Goal: Information Seeking & Learning: Find specific fact

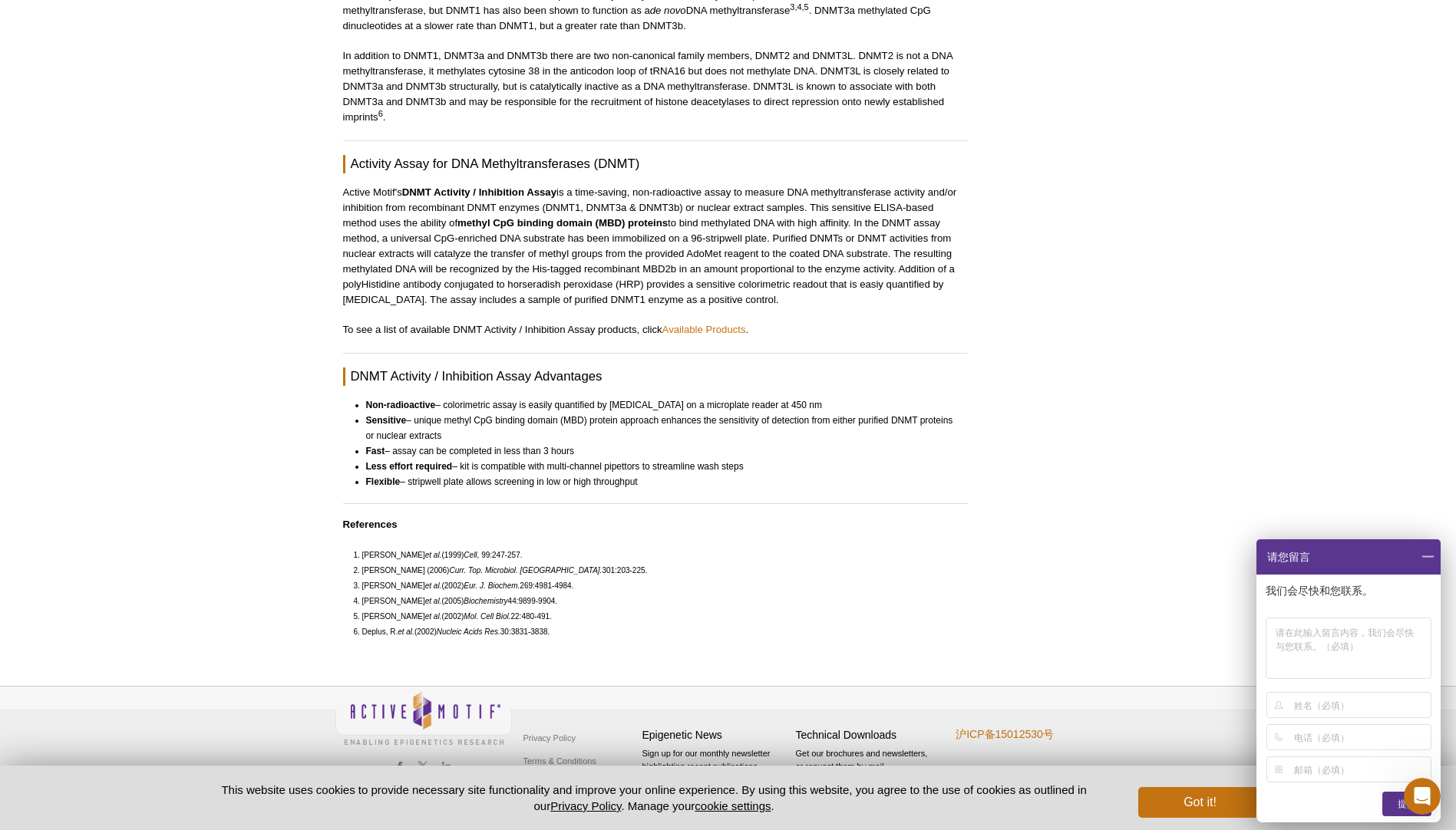
scroll to position [654, 0]
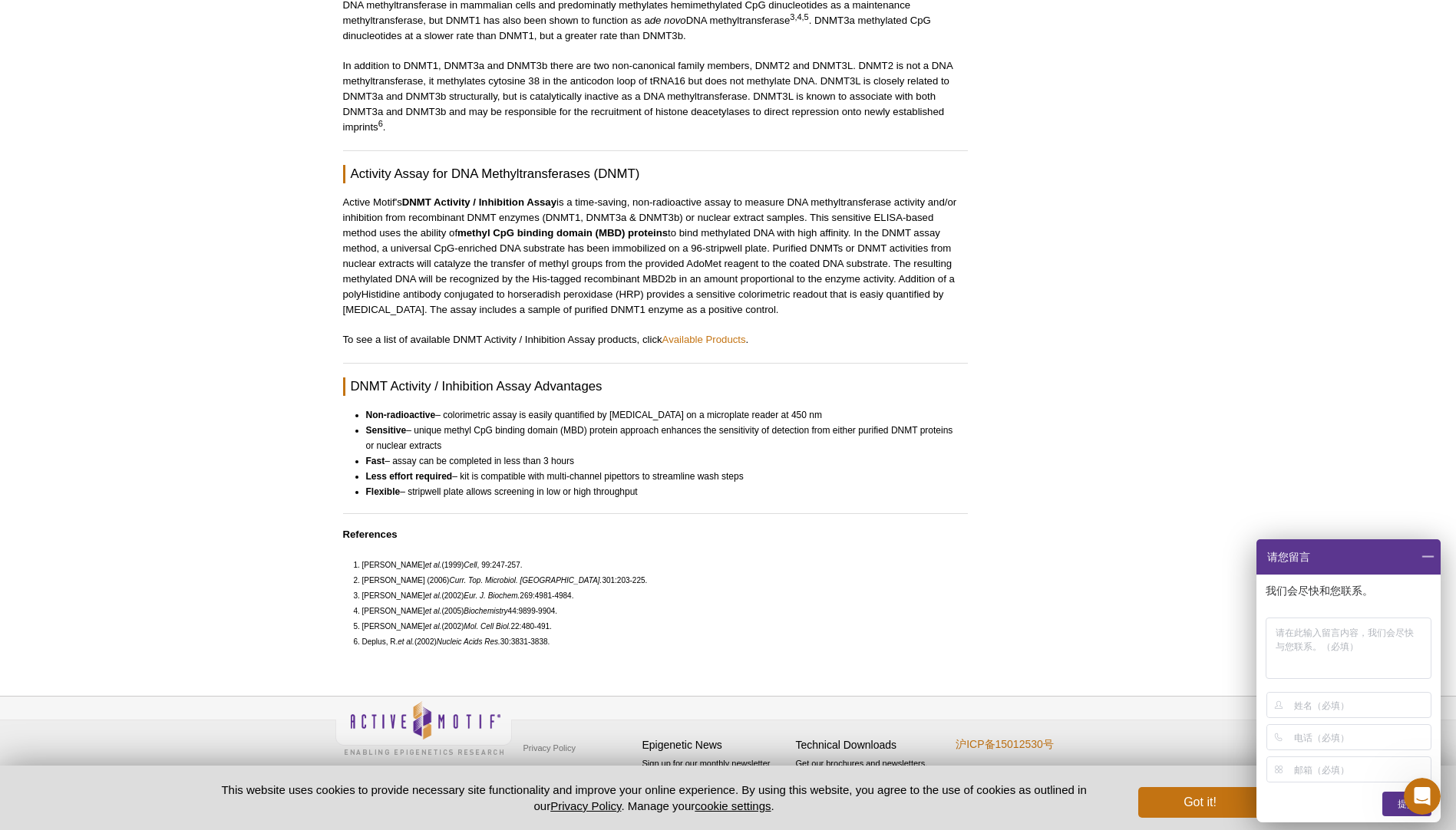
click at [1436, 562] on span at bounding box center [1428, 557] width 26 height 35
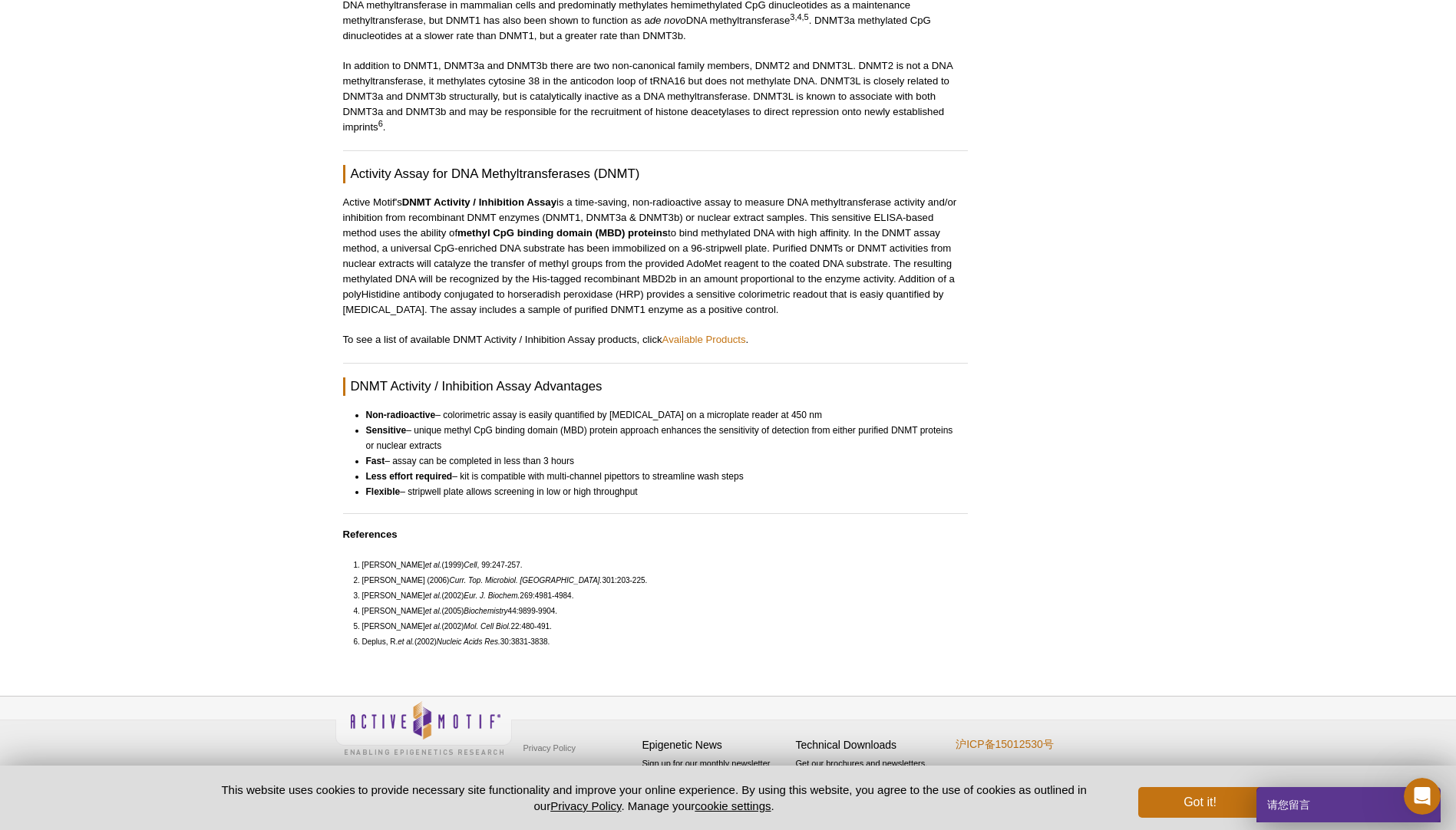
click at [1071, 389] on div "AVAILABLE PRODUCTS DNMT Activity / Inhibition Assay Available Products DNMT Act…" at bounding box center [728, 63] width 786 height 1196
click at [1070, 370] on div "AVAILABLE PRODUCTS DNMT Activity / Inhibition Assay Available Products DNMT Act…" at bounding box center [728, 63] width 786 height 1196
click at [1067, 361] on div "AVAILABLE PRODUCTS DNMT Activity / Inhibition Assay Available Products DNMT Act…" at bounding box center [728, 63] width 786 height 1196
click at [1066, 347] on div "AVAILABLE PRODUCTS DNMT Activity / Inhibition Assay Available Products DNMT Act…" at bounding box center [728, 63] width 786 height 1196
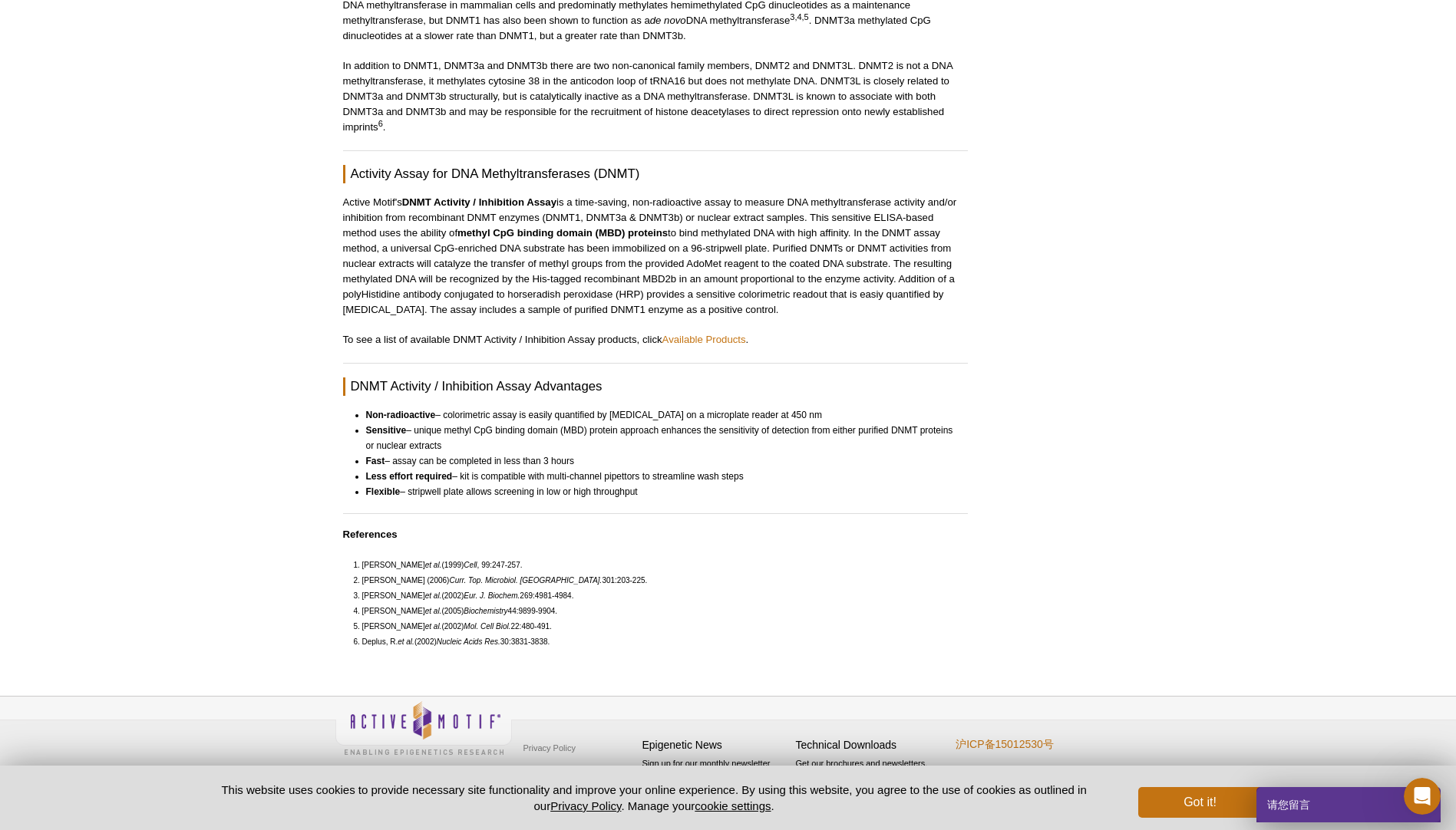
click at [1067, 348] on div "AVAILABLE PRODUCTS DNMT Activity / Inhibition Assay Available Products DNMT Act…" at bounding box center [728, 63] width 786 height 1196
click at [1069, 349] on div "AVAILABLE PRODUCTS DNMT Activity / Inhibition Assay Available Products DNMT Act…" at bounding box center [728, 63] width 786 height 1196
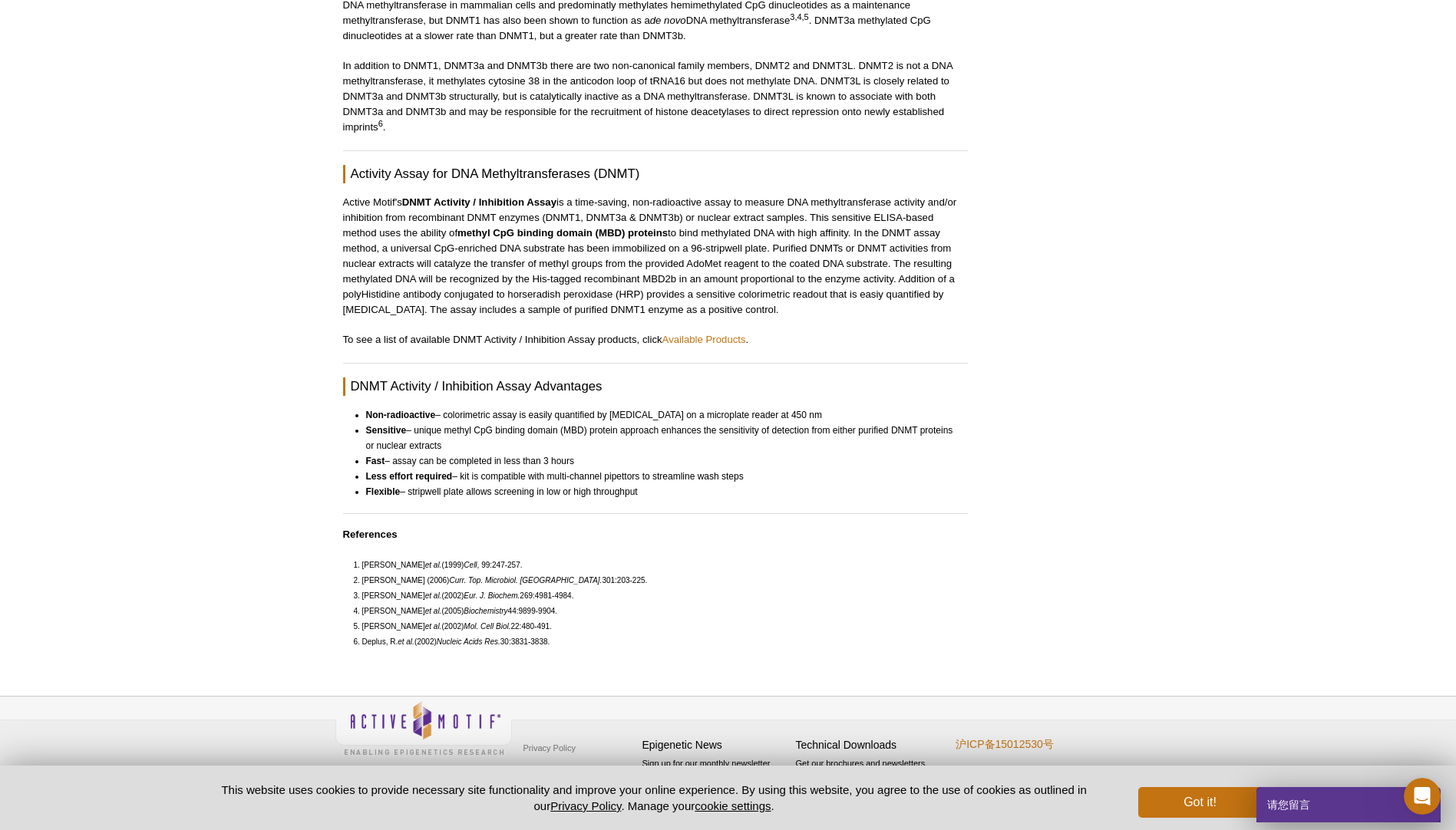
click at [1069, 349] on div "AVAILABLE PRODUCTS DNMT Activity / Inhibition Assay Available Products DNMT Act…" at bounding box center [728, 63] width 786 height 1196
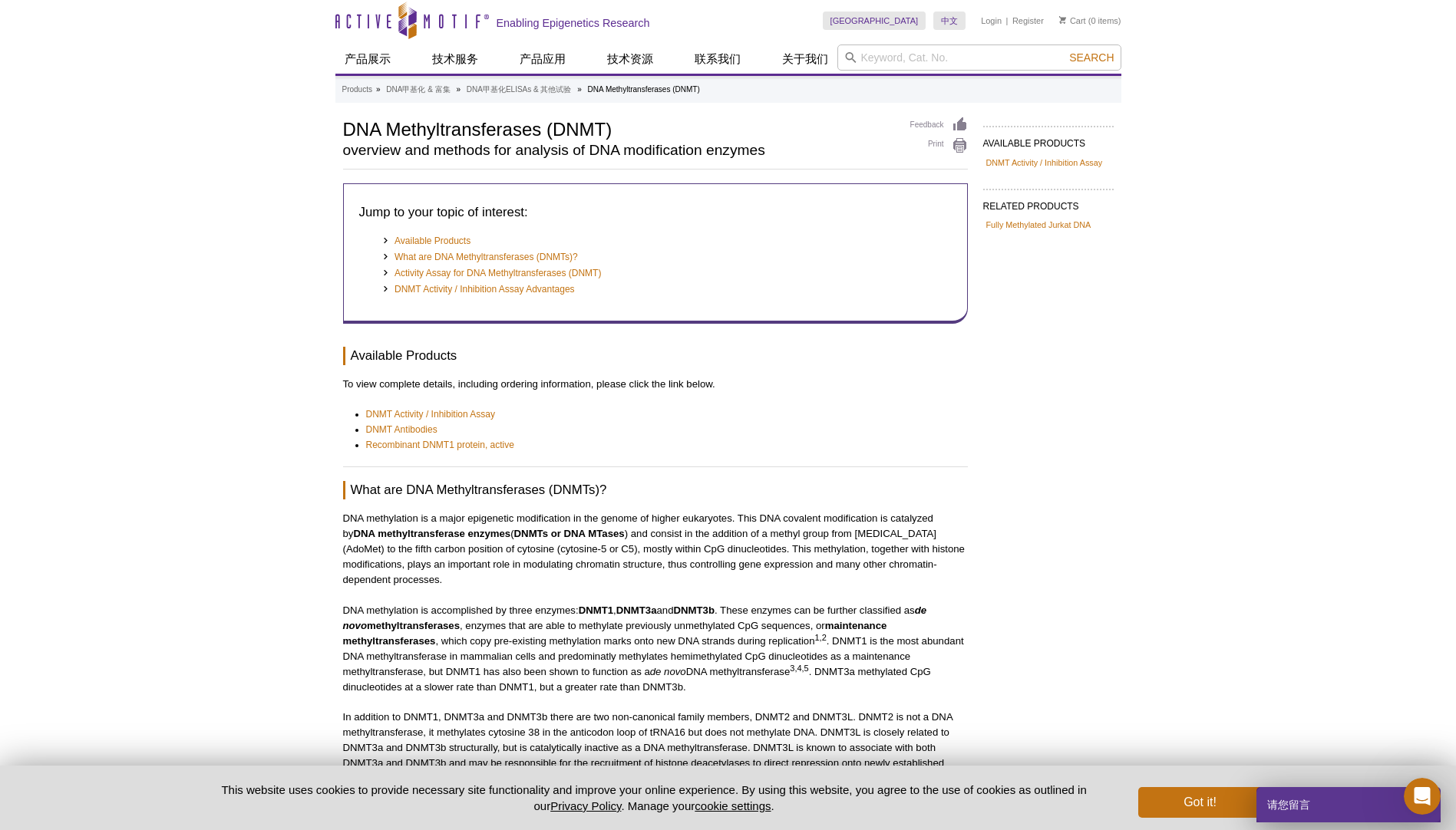
scroll to position [0, 0]
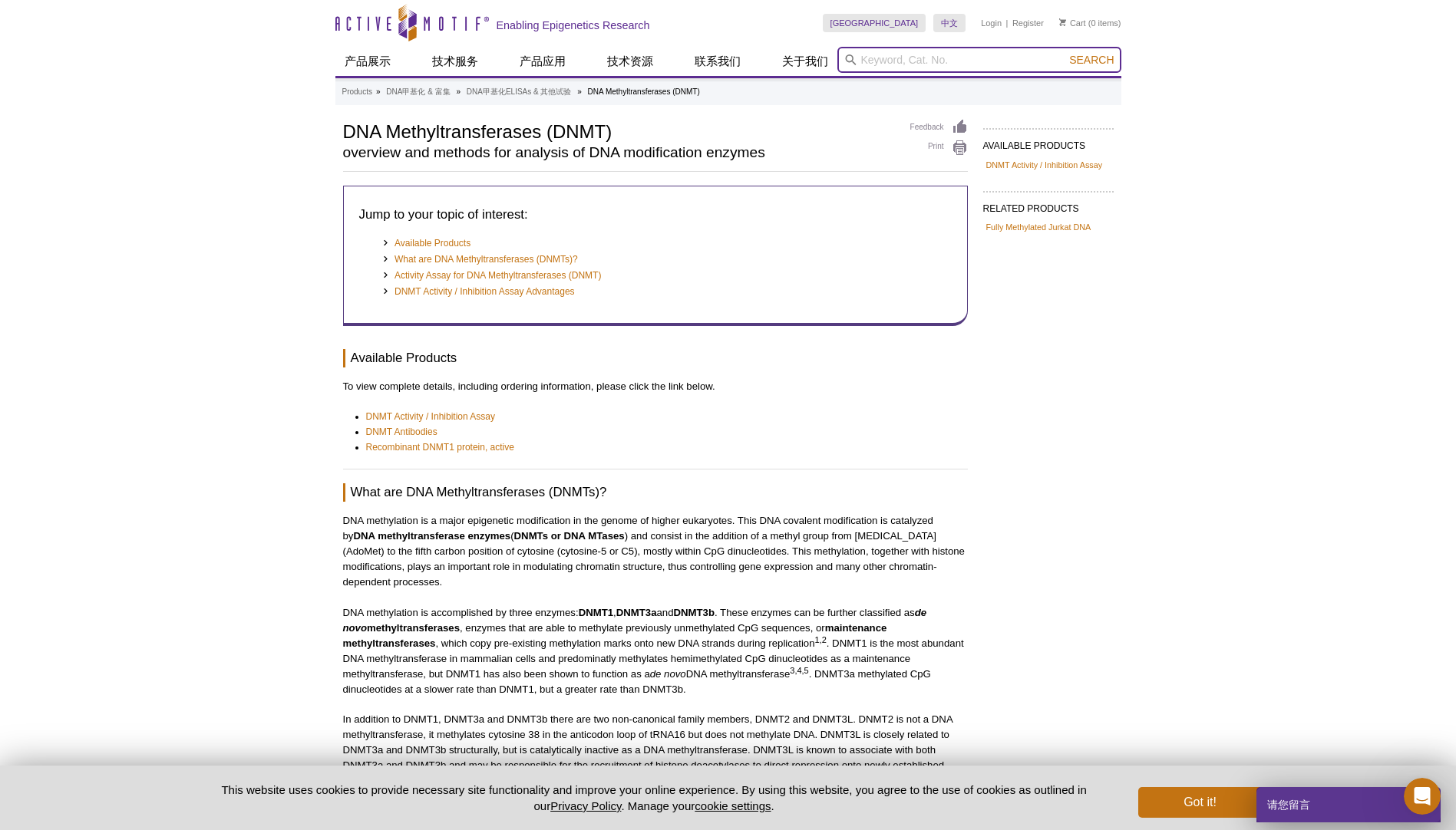
click at [958, 61] on input "search" at bounding box center [979, 60] width 284 height 26
type input "dnmt1"
click at [1065, 53] on button "Search" at bounding box center [1091, 59] width 54 height 14
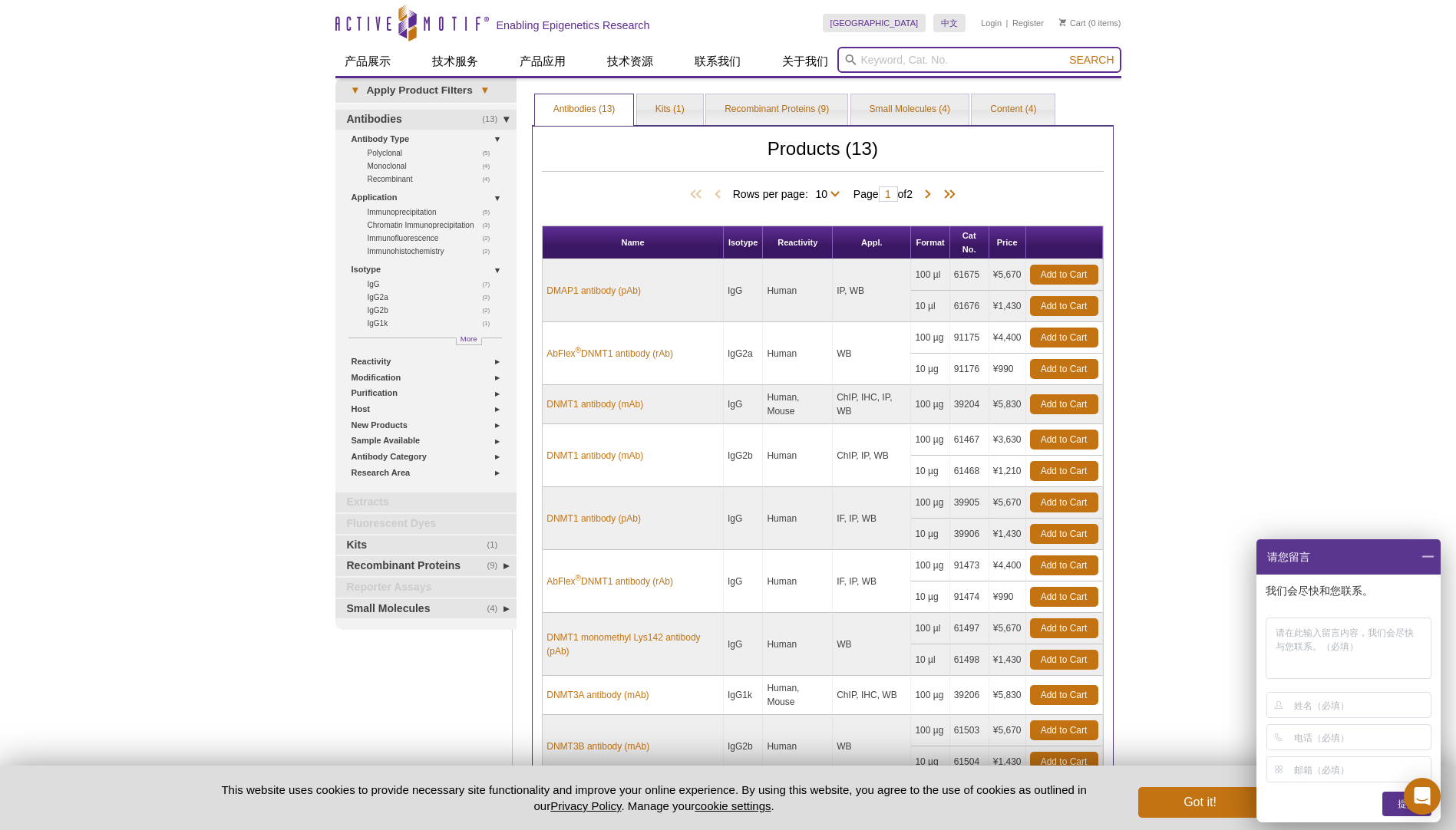
click at [895, 56] on input "search" at bounding box center [979, 60] width 284 height 26
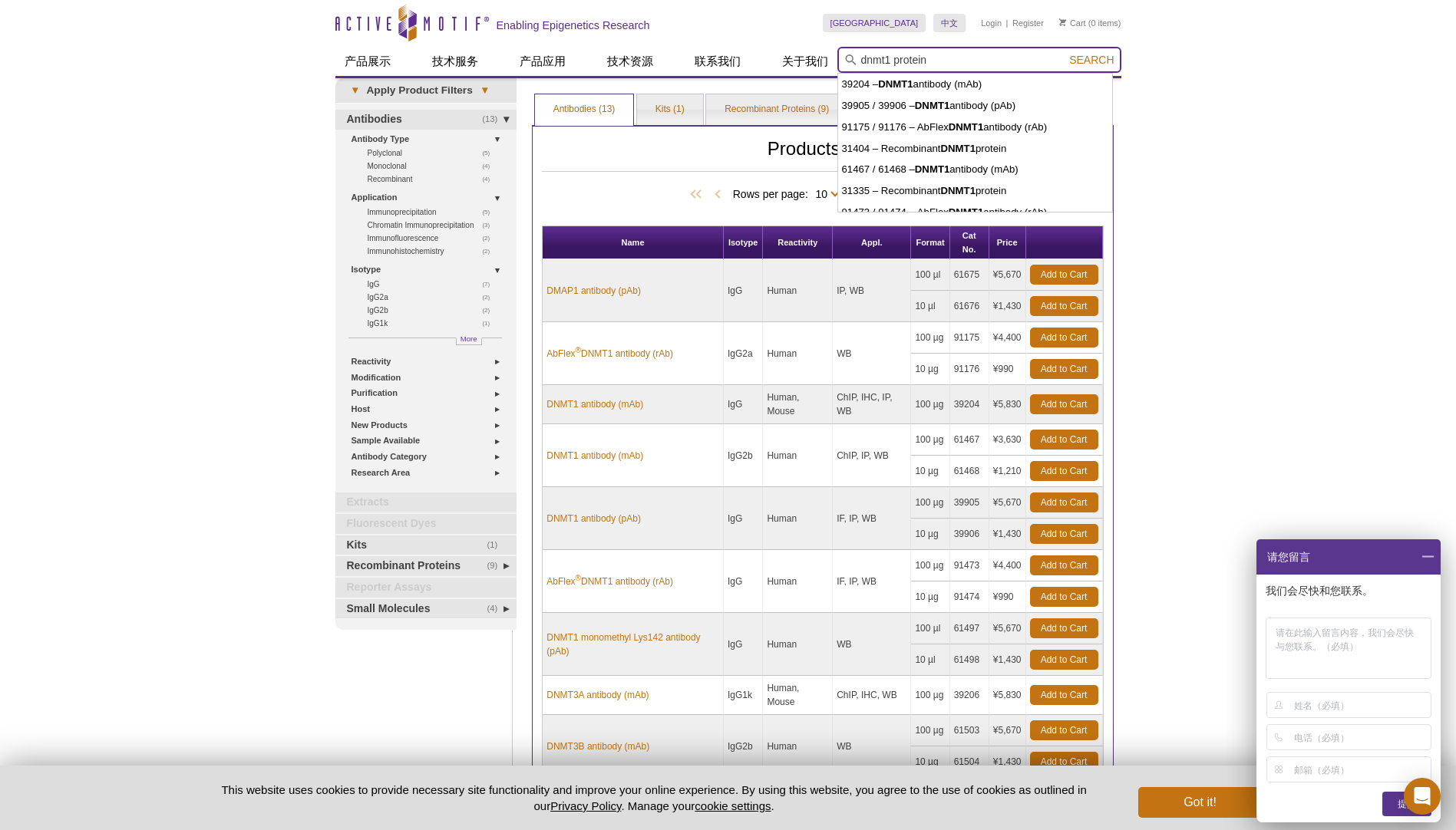
type input "dnmt1 protein"
click at [1065, 53] on button "Search" at bounding box center [1091, 59] width 54 height 14
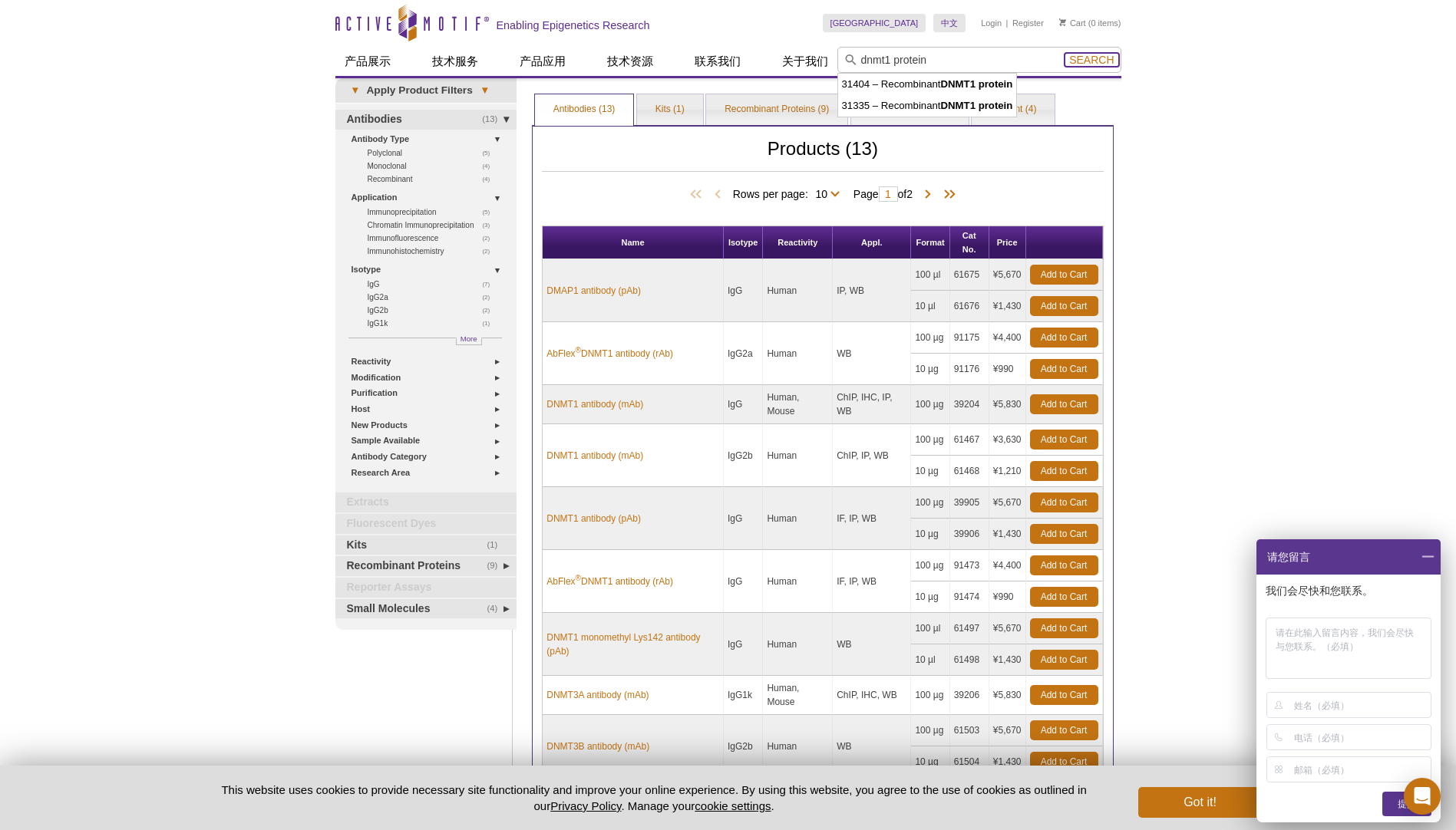
click at [1101, 59] on span "Search" at bounding box center [1091, 59] width 45 height 12
click at [894, 59] on input "dnmt1 protein" at bounding box center [979, 60] width 284 height 26
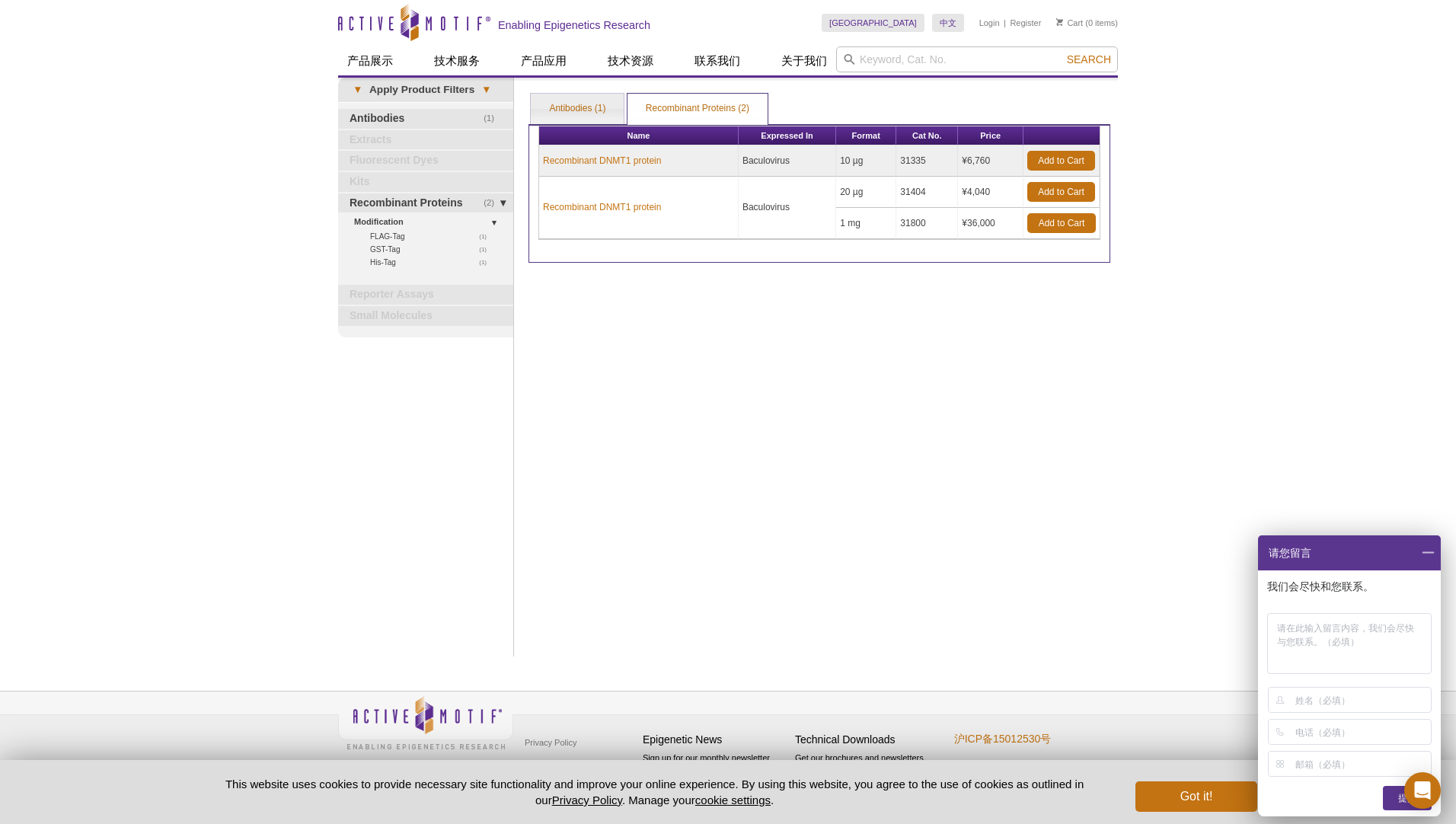
click at [732, 304] on div "Print Results Antibodies (1) Recombinant Proteins (2) Recombinant Proteins (2) …" at bounding box center [819, 367] width 597 height 579
click at [950, 23] on link "中文" at bounding box center [948, 23] width 32 height 19
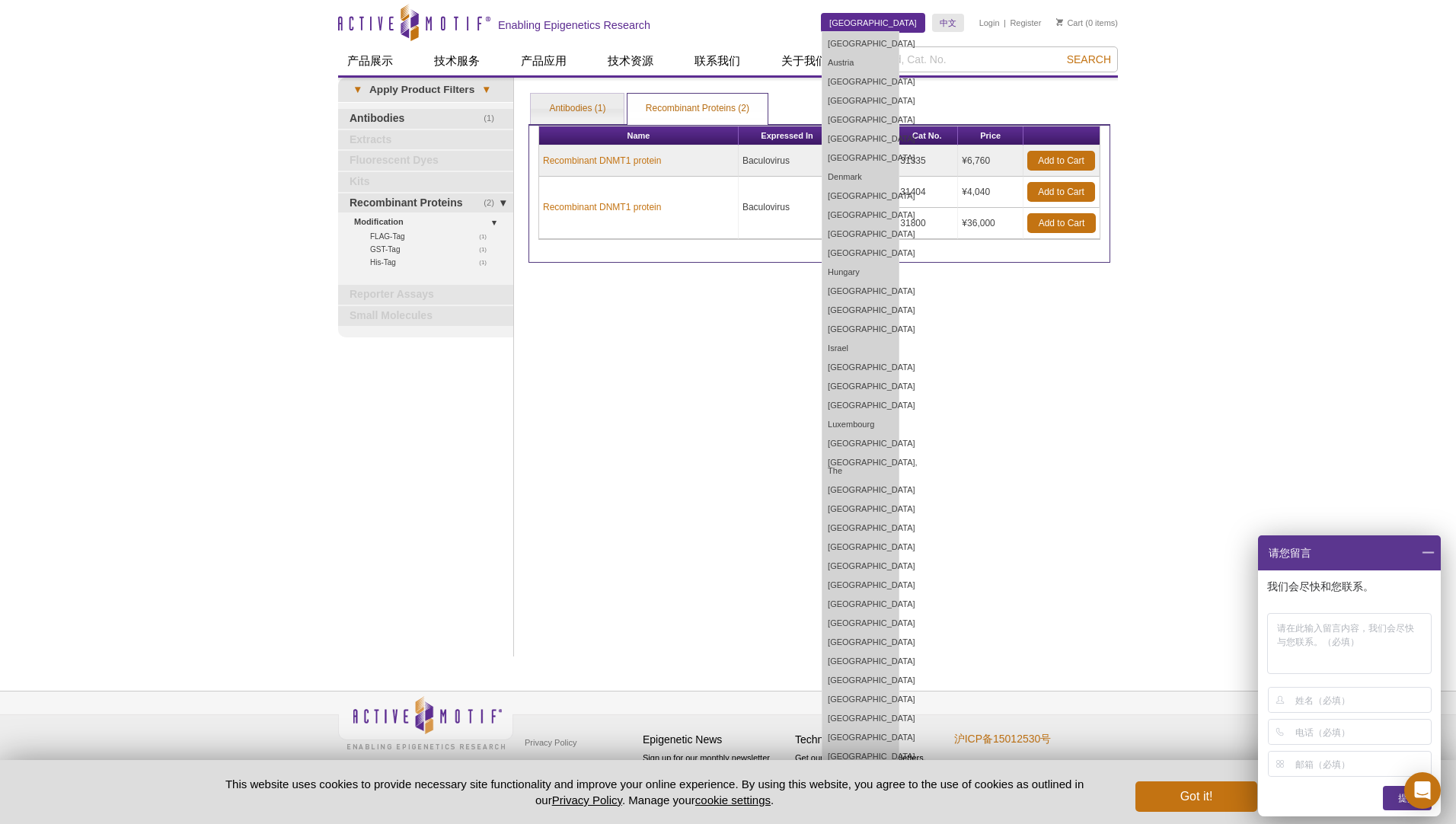
click at [921, 21] on link "China" at bounding box center [873, 23] width 103 height 19
click at [899, 753] on link "[GEOGRAPHIC_DATA]" at bounding box center [861, 757] width 76 height 19
click at [899, 752] on link "[GEOGRAPHIC_DATA]" at bounding box center [861, 757] width 76 height 19
click at [899, 750] on link "[GEOGRAPHIC_DATA]" at bounding box center [861, 757] width 76 height 19
click at [899, 747] on link "[GEOGRAPHIC_DATA]" at bounding box center [861, 757] width 76 height 19
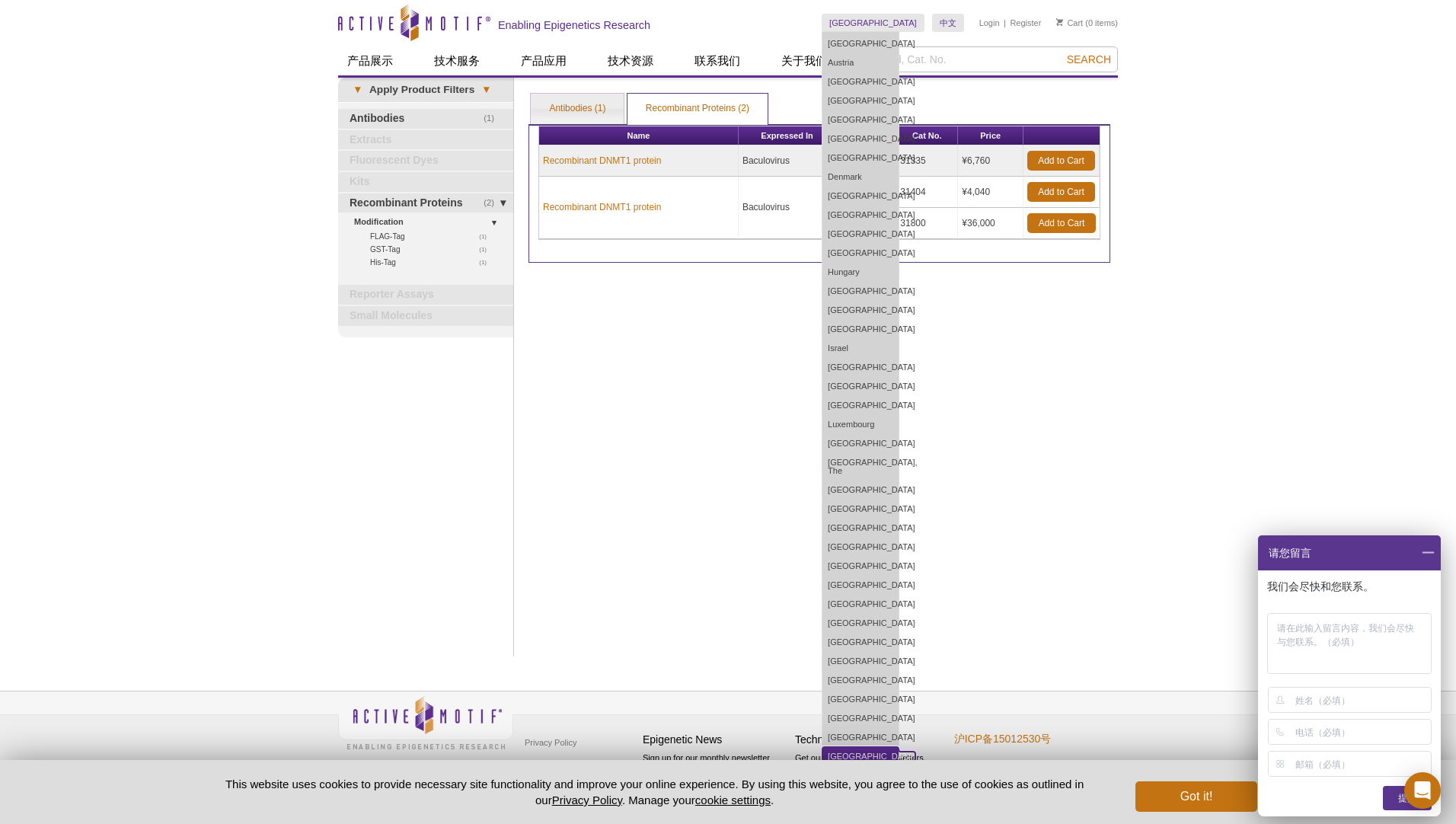
click at [899, 747] on link "[GEOGRAPHIC_DATA]" at bounding box center [861, 757] width 76 height 19
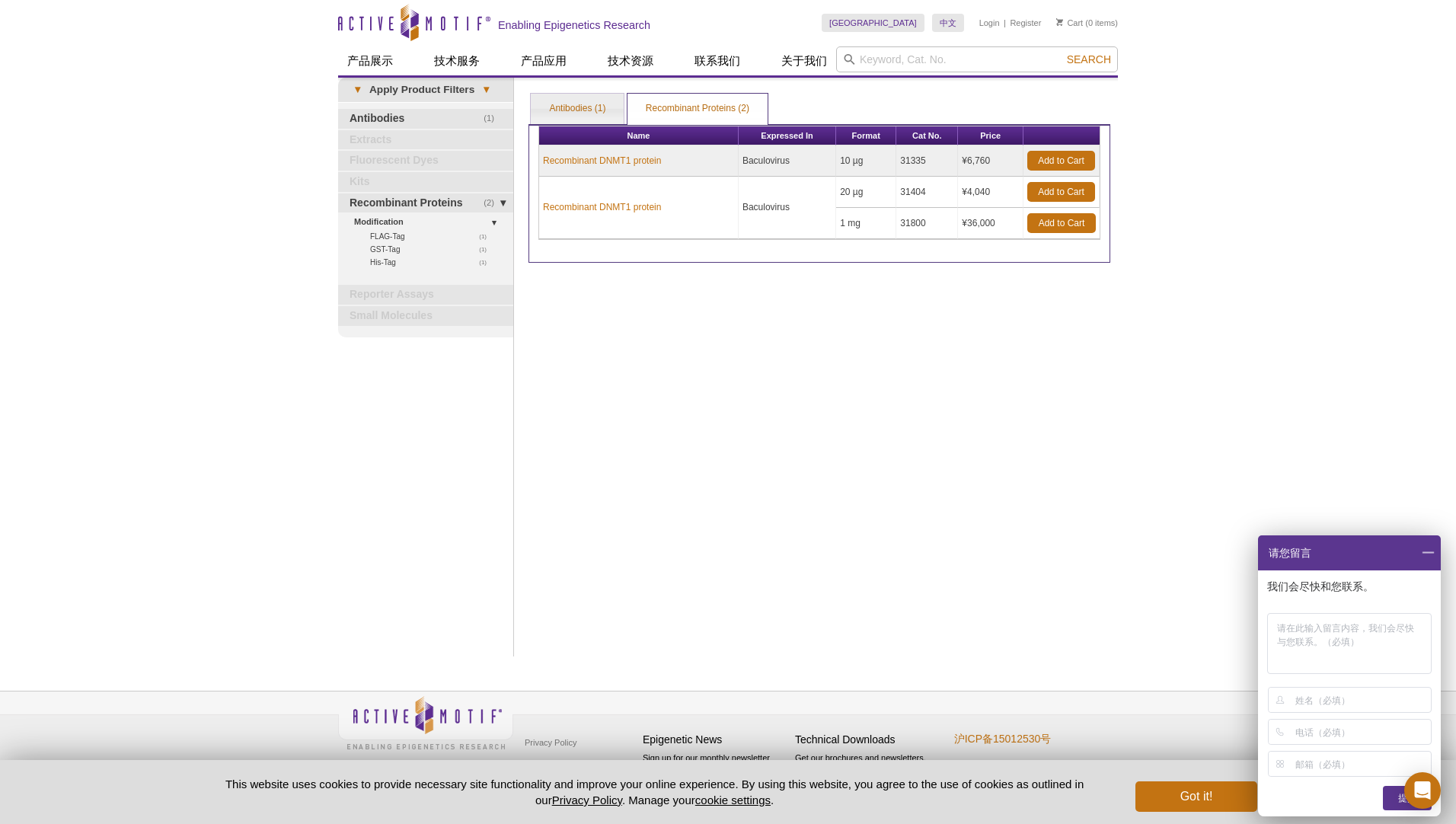
click at [1018, 556] on div "Print Results Antibodies (1) Recombinant Proteins (2) Recombinant Proteins (2) …" at bounding box center [819, 367] width 597 height 579
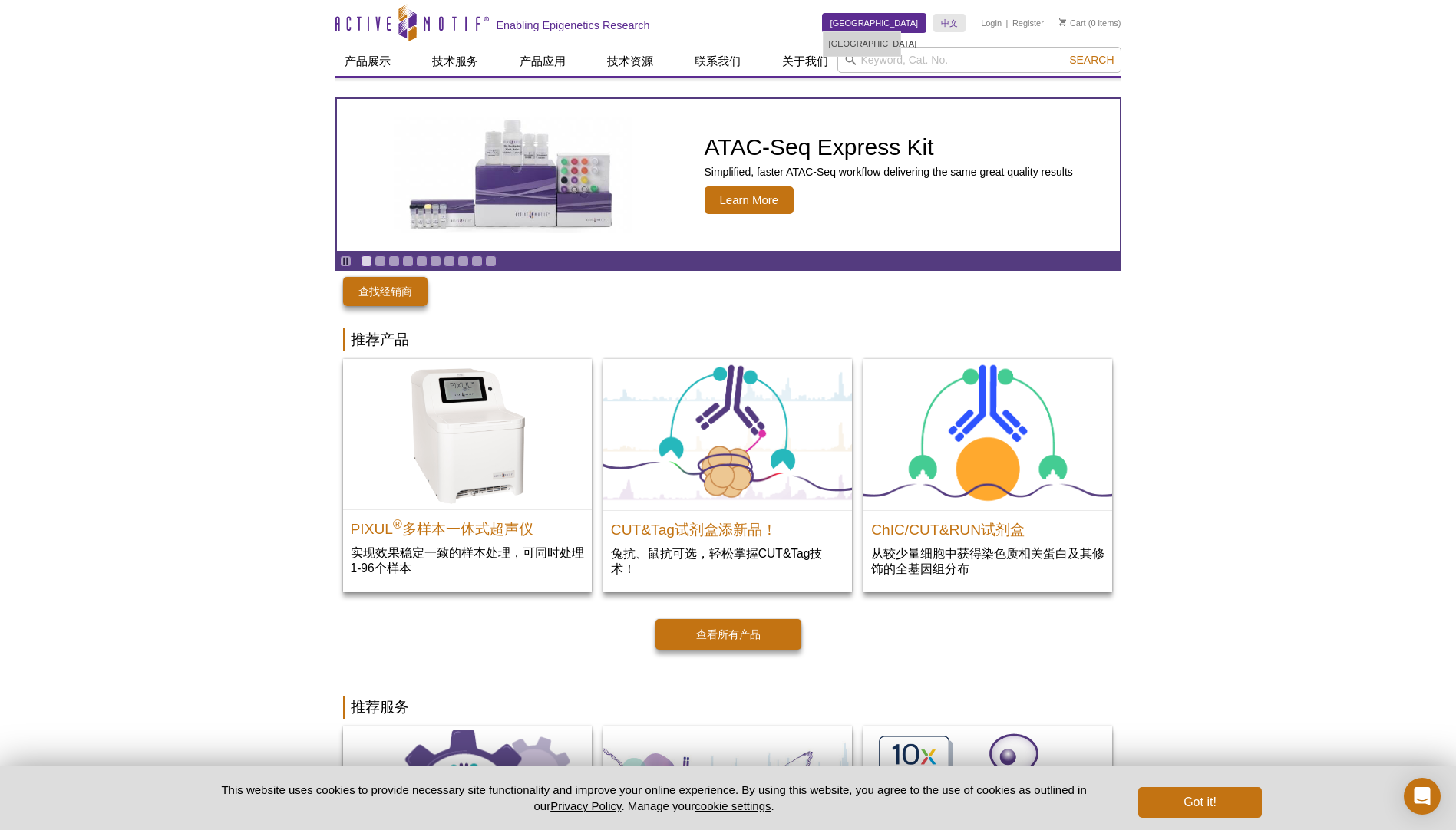
click at [882, 27] on link "[GEOGRAPHIC_DATA]" at bounding box center [874, 23] width 103 height 19
click at [887, 18] on link "[GEOGRAPHIC_DATA]" at bounding box center [874, 23] width 103 height 19
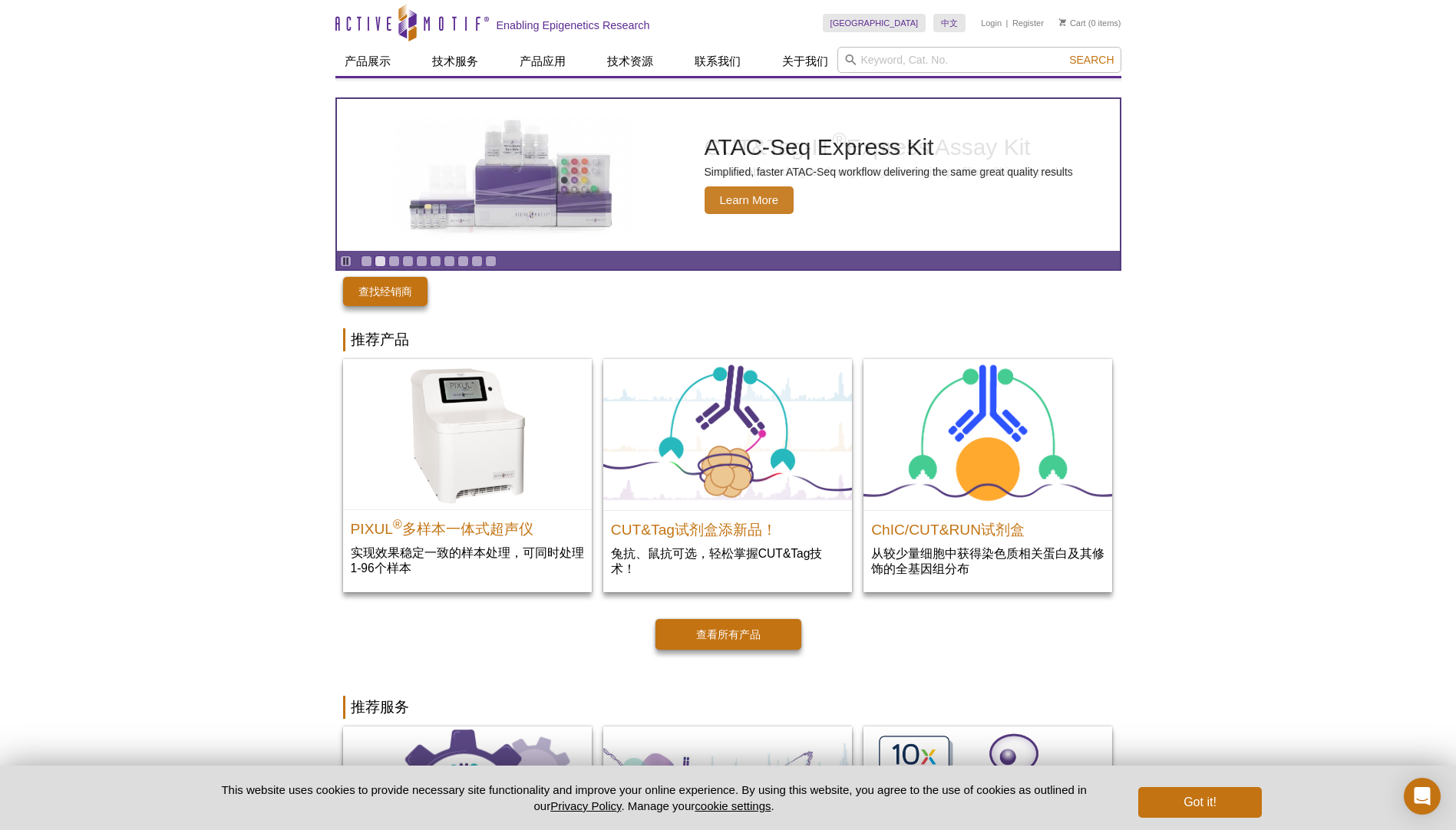
drag, startPoint x: 887, startPoint y: 18, endPoint x: 828, endPoint y: 20, distance: 59.0
click at [823, 20] on div "Skip to content Active Motif Logo Enabling Epigenetics Research" at bounding box center [579, 23] width 488 height 46
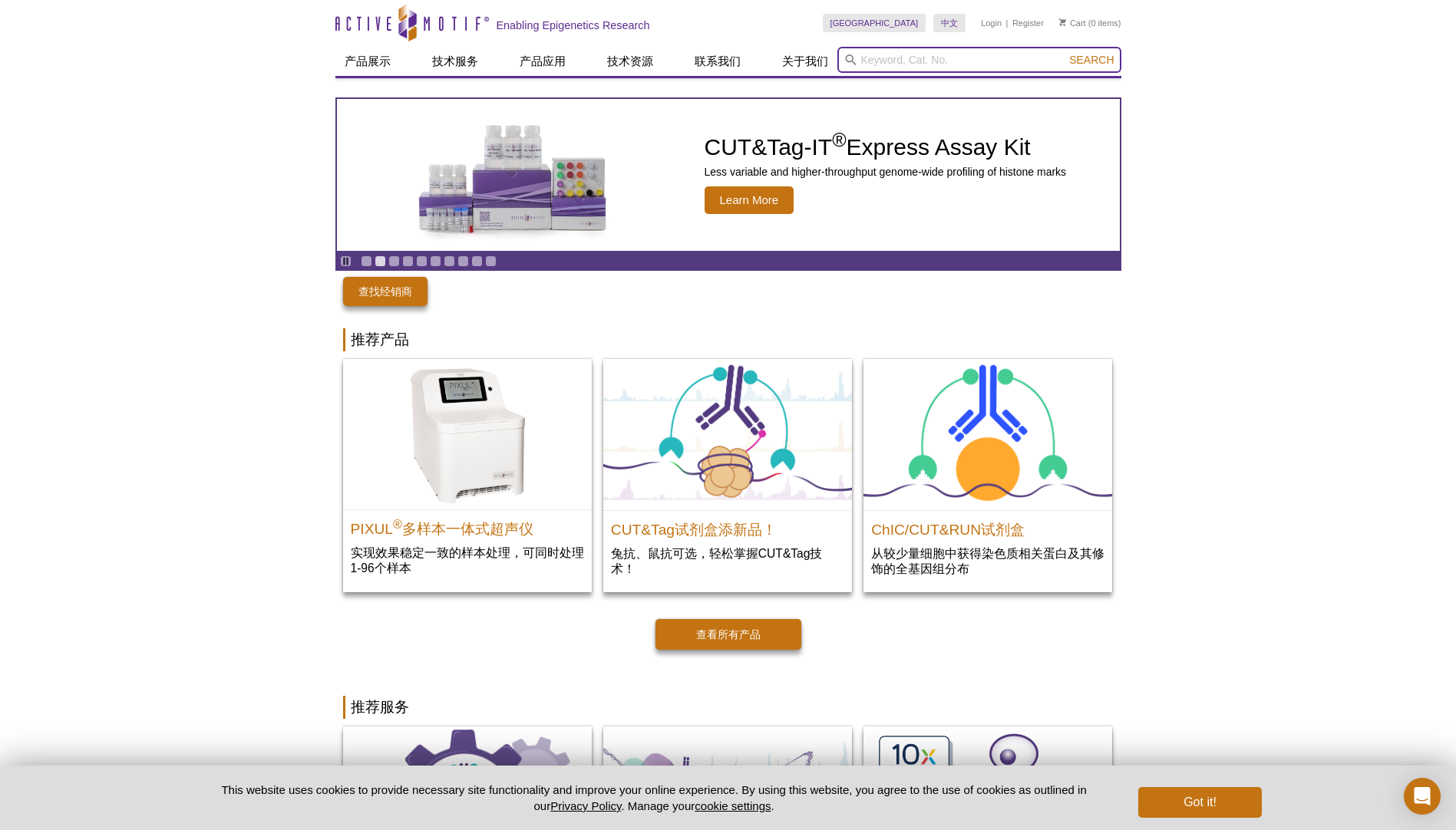
click at [864, 58] on input "search" at bounding box center [979, 60] width 284 height 26
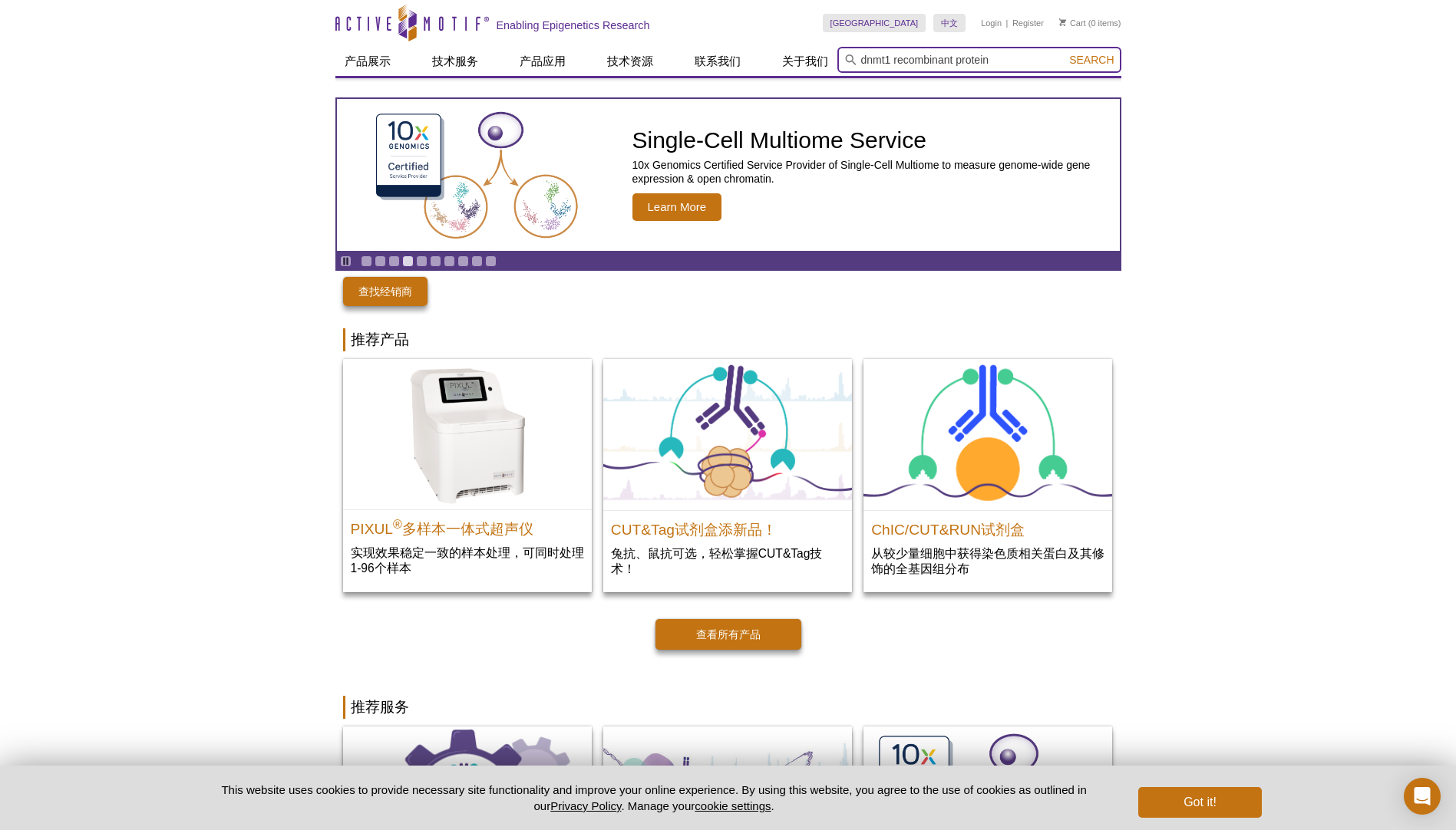
type input "dnmt1 recombinant protein"
click at [1065, 53] on button "Search" at bounding box center [1091, 59] width 54 height 14
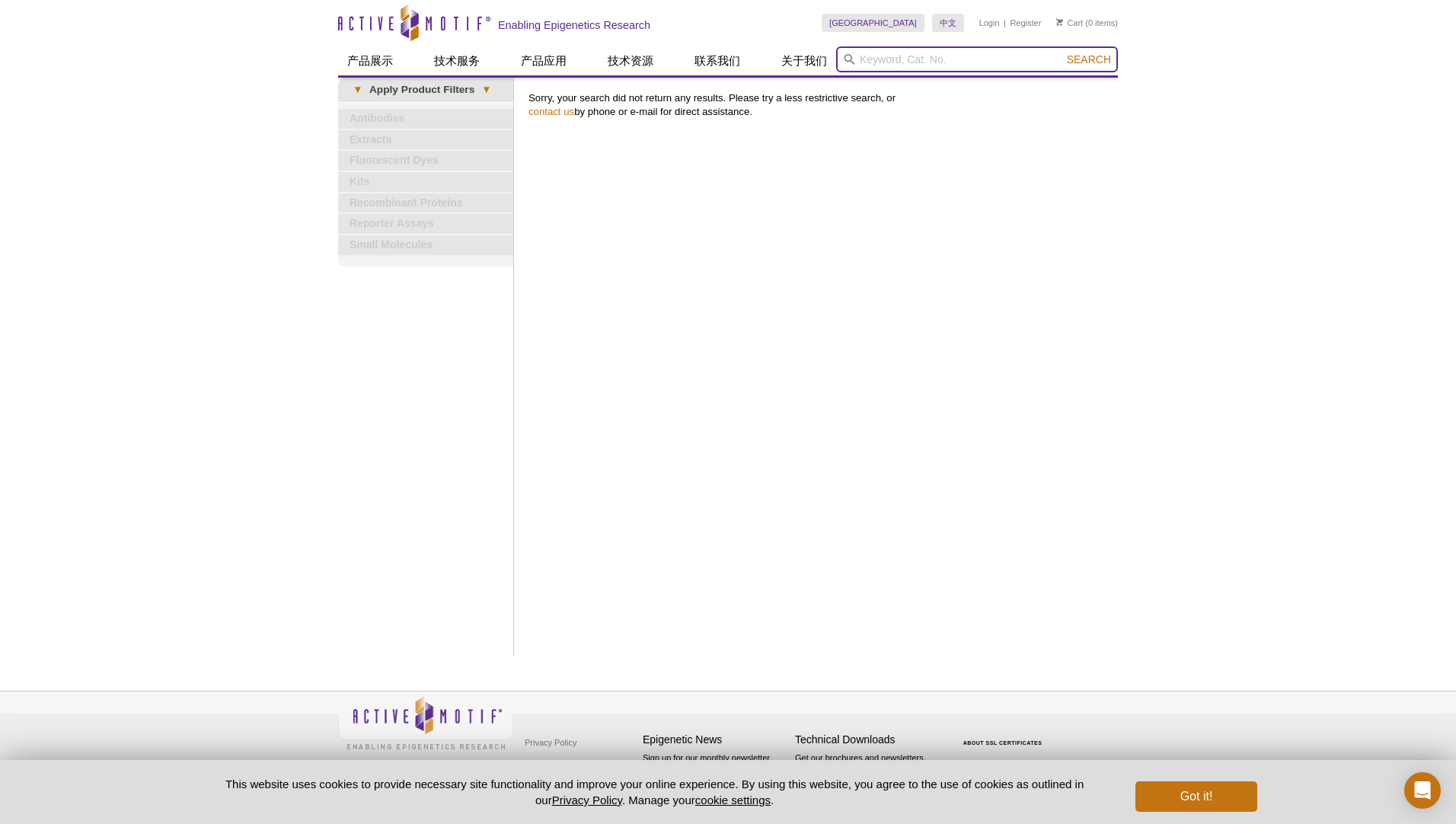
click at [888, 53] on input "search" at bounding box center [977, 60] width 282 height 26
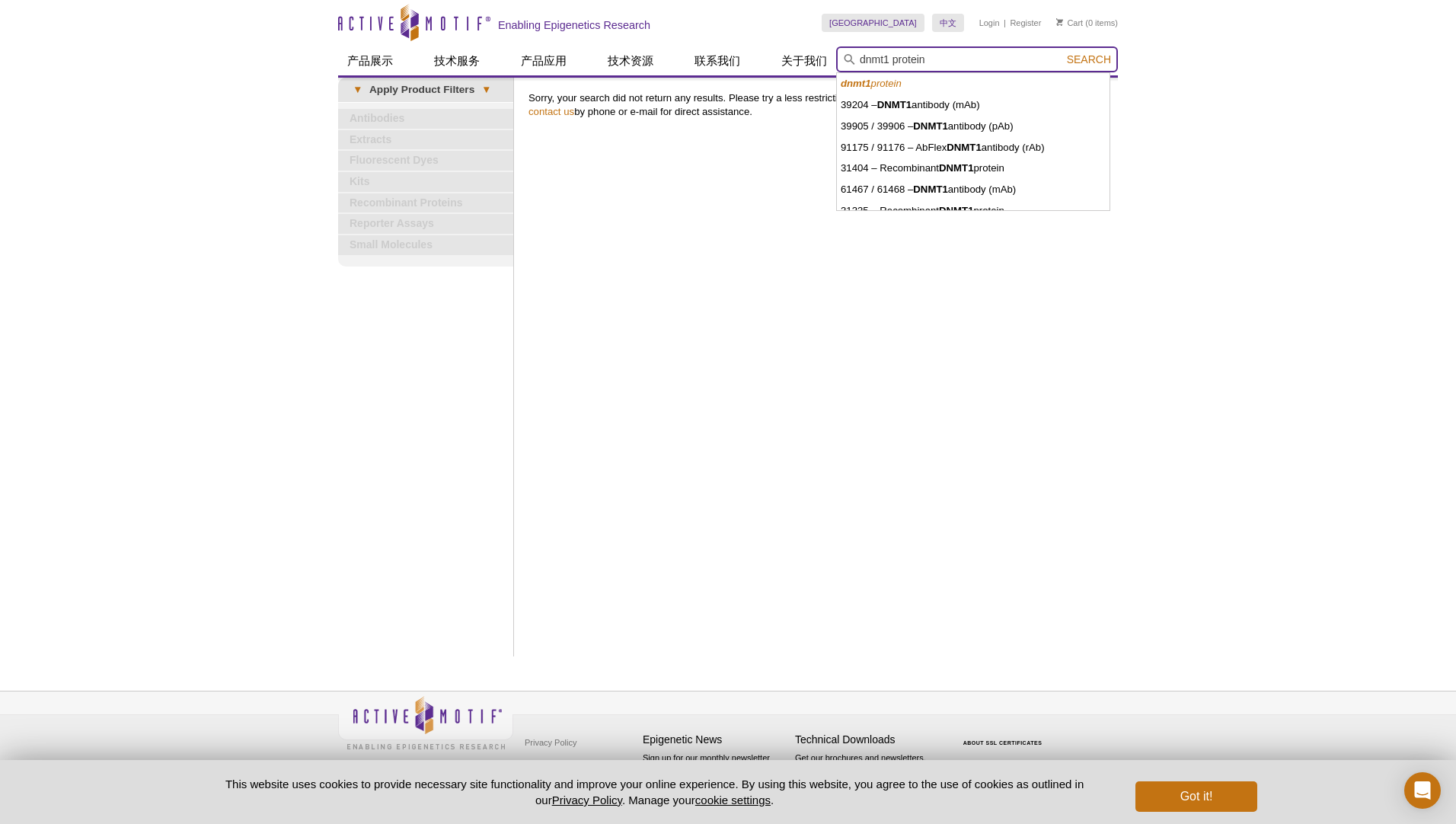
type input "dnmt1 protein"
click at [1063, 53] on button "Search" at bounding box center [1089, 59] width 53 height 14
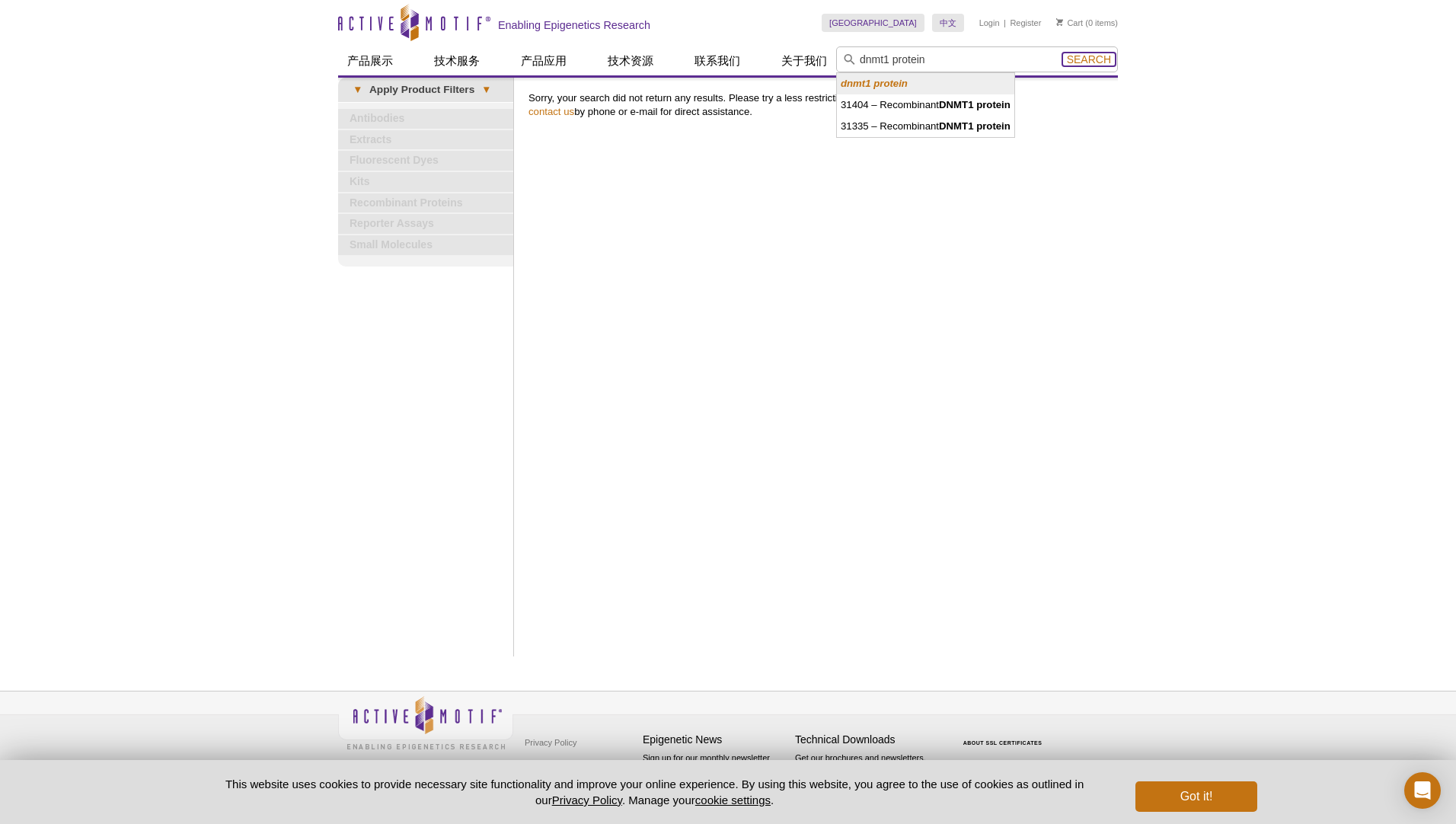
click at [1085, 61] on span "Search" at bounding box center [1089, 59] width 44 height 12
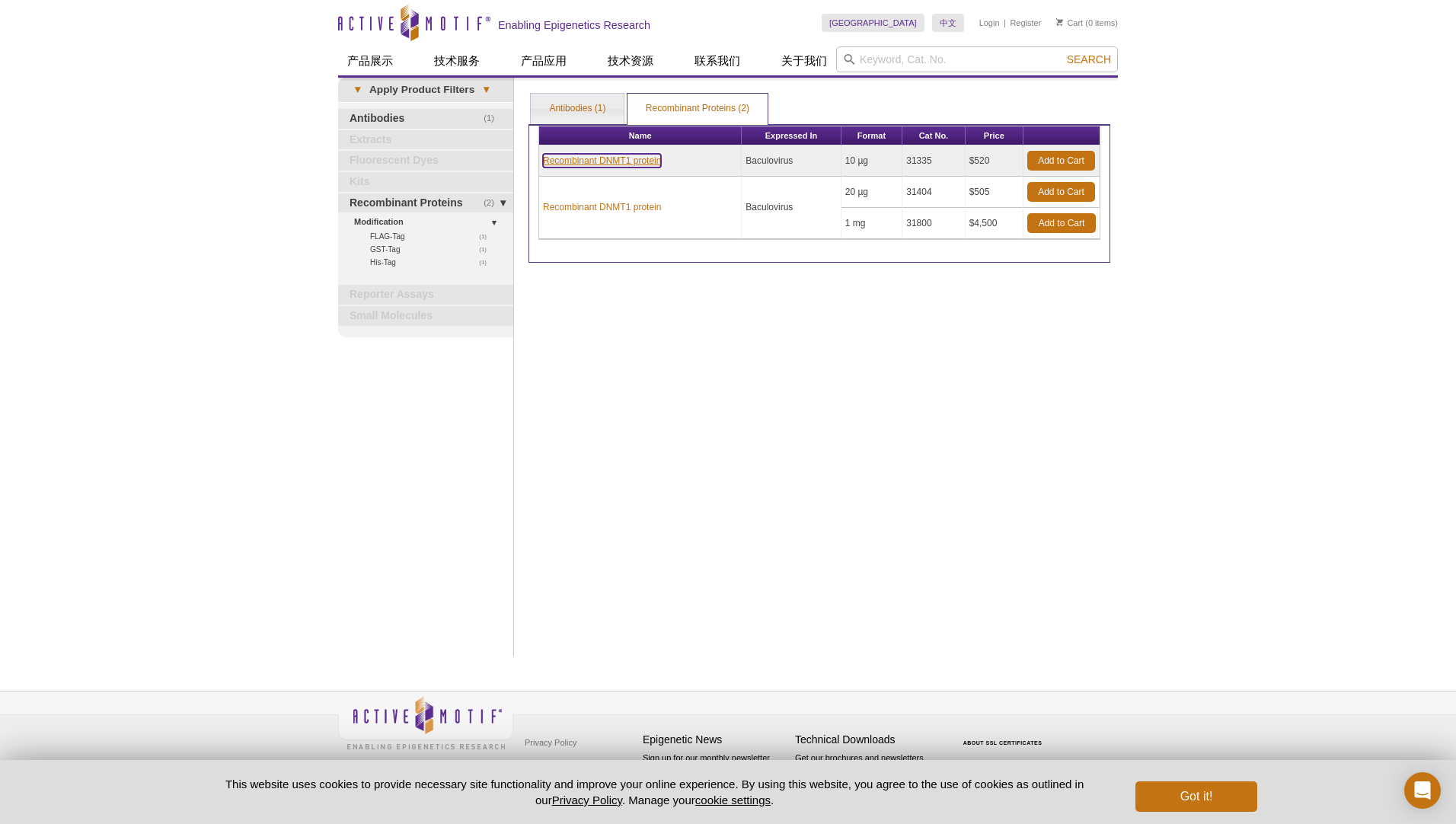
click at [630, 165] on link "Recombinant DNMT1 protein" at bounding box center [602, 161] width 118 height 14
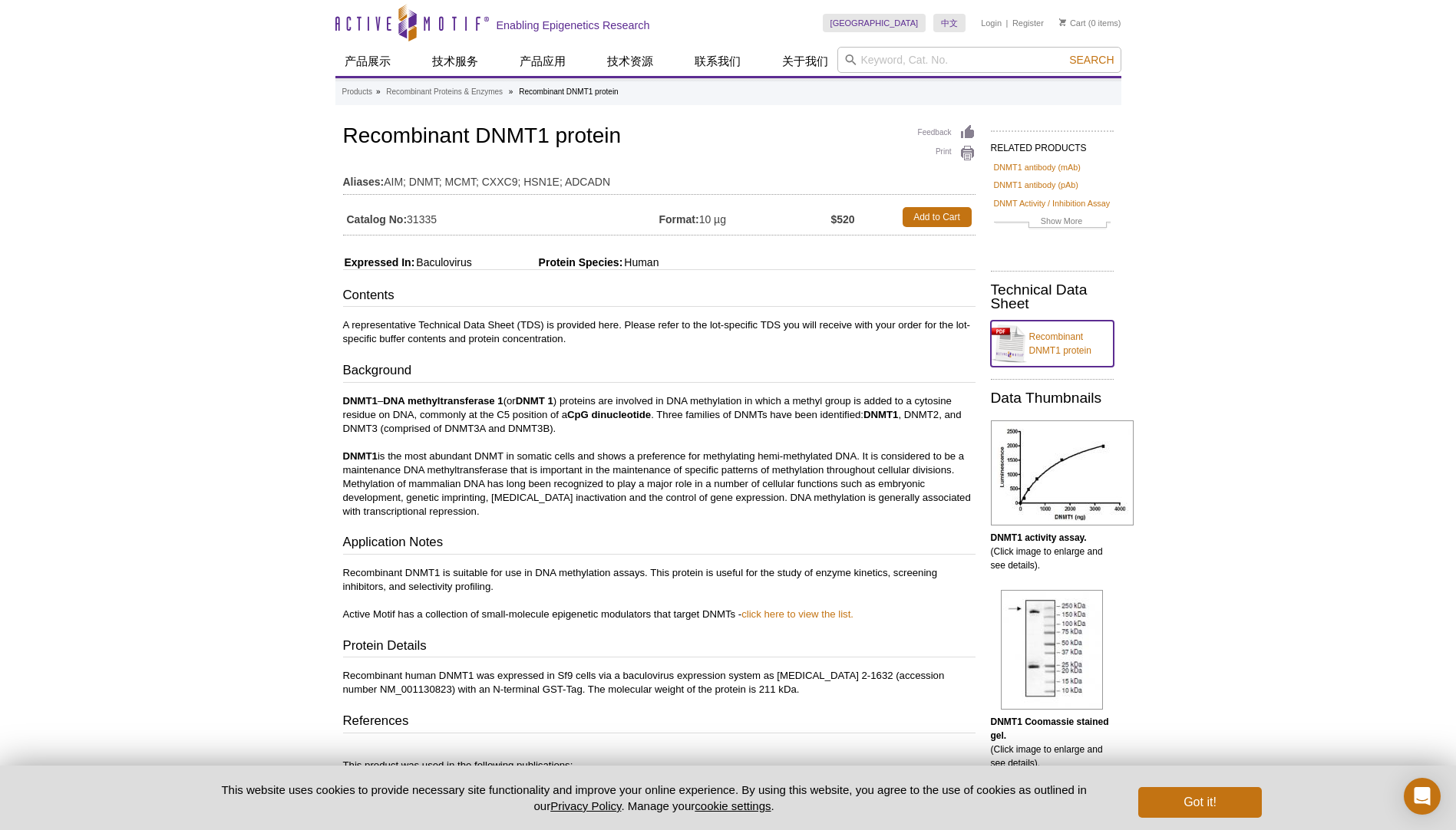
click at [1057, 350] on link "Recombinant DNMT1 protein" at bounding box center [1052, 343] width 123 height 46
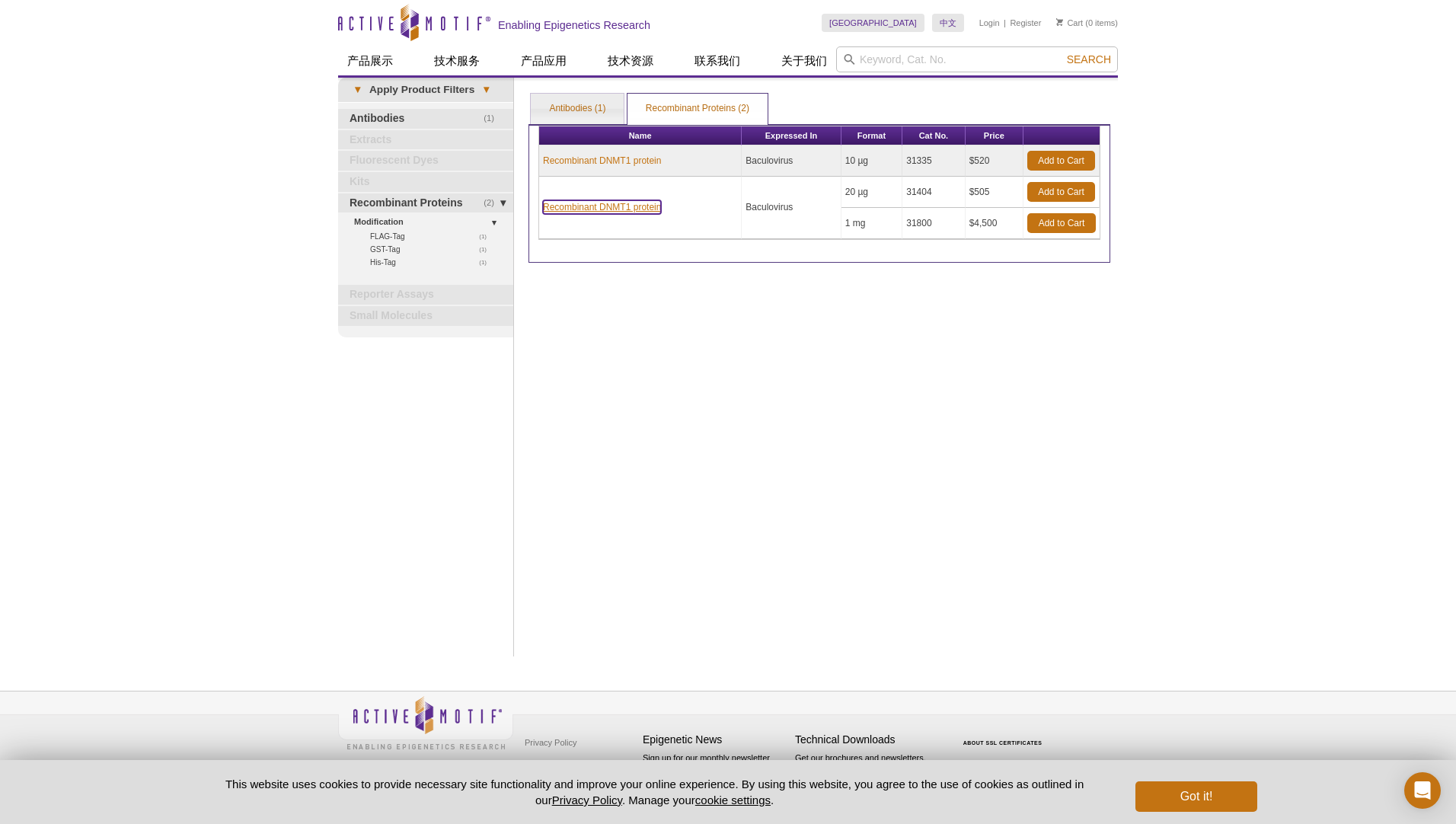
click at [621, 204] on link "Recombinant DNMT1 protein" at bounding box center [602, 207] width 118 height 14
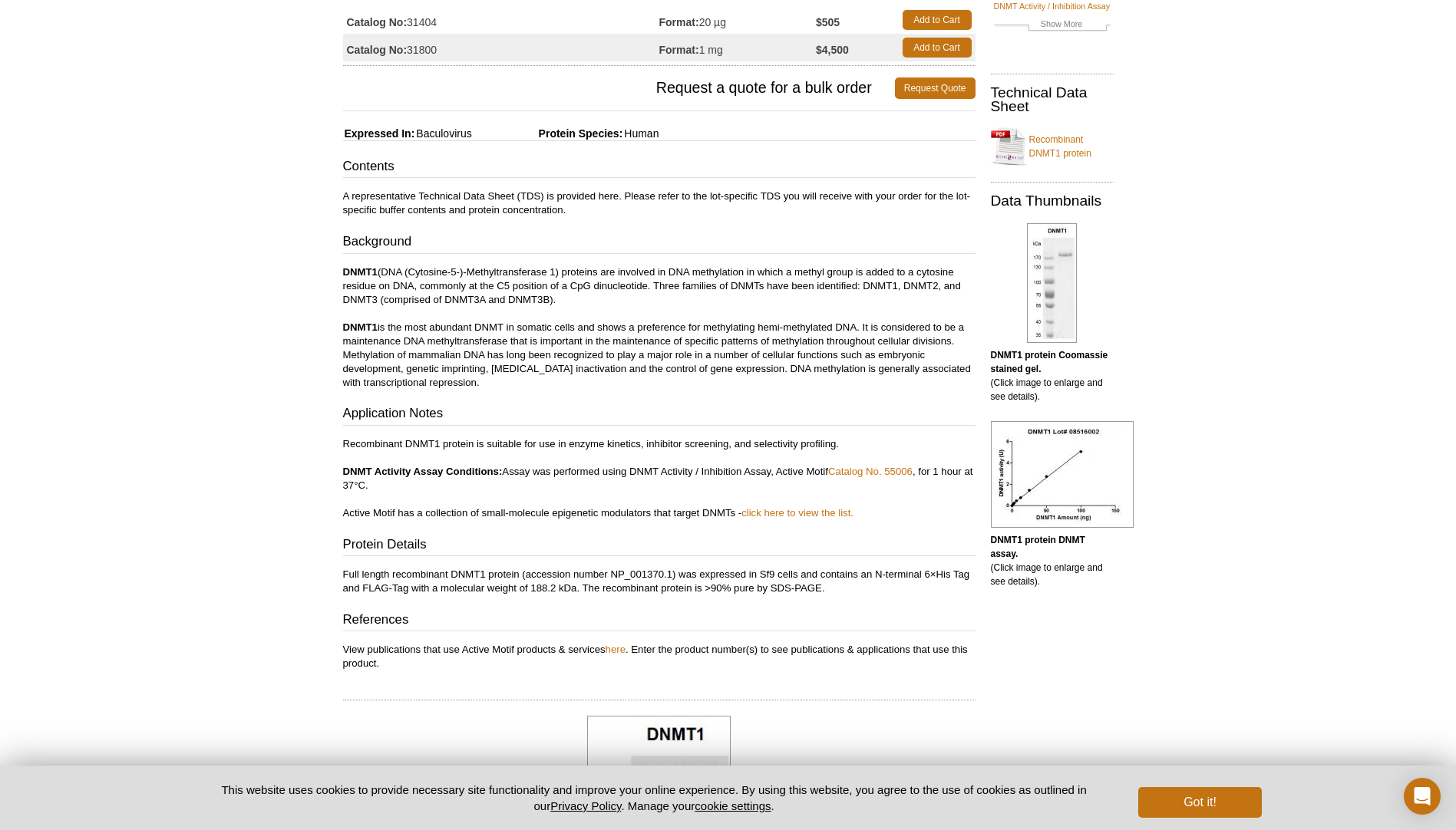
scroll to position [85, 0]
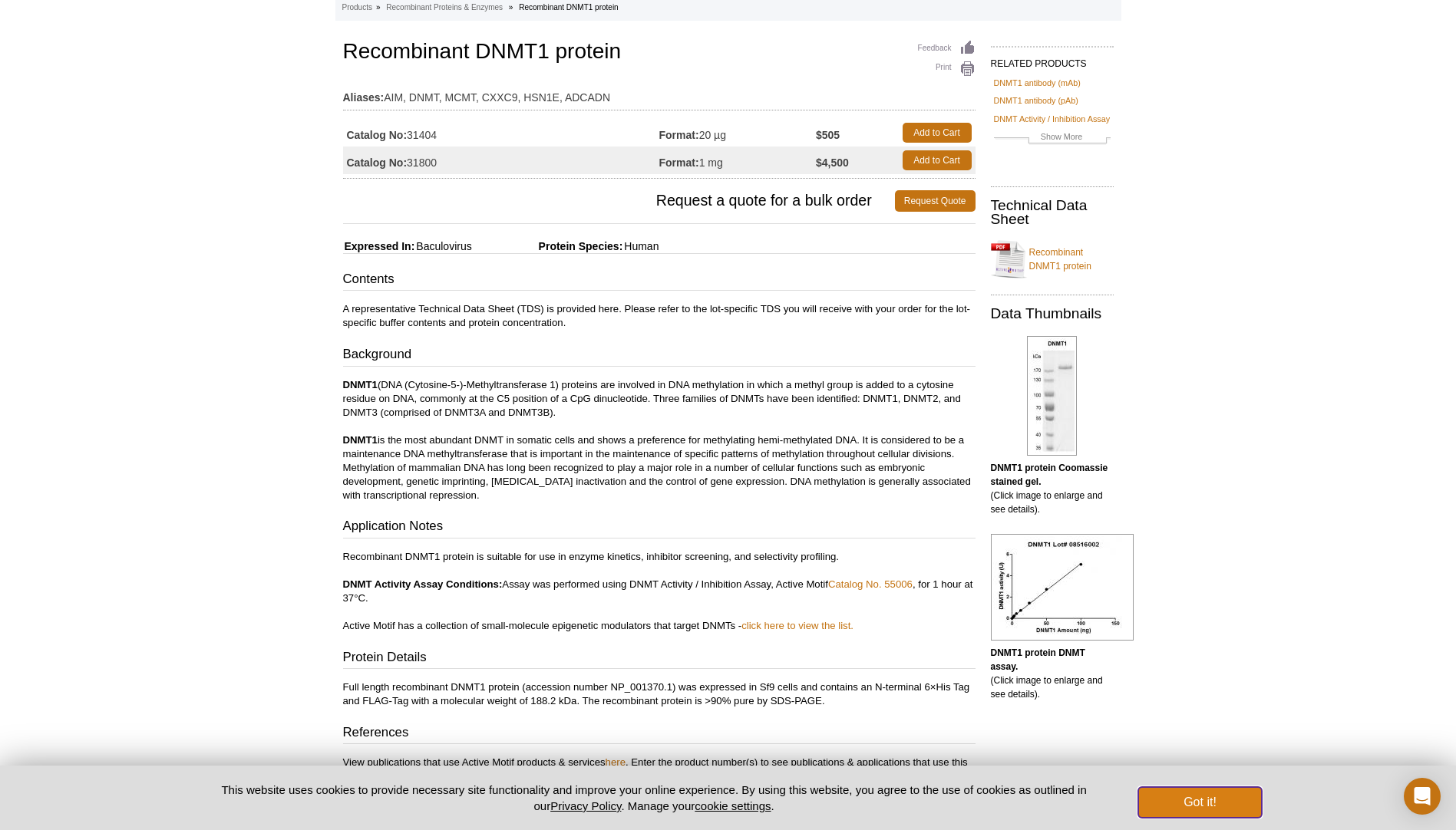
click at [1242, 795] on button "Got it!" at bounding box center [1200, 803] width 123 height 31
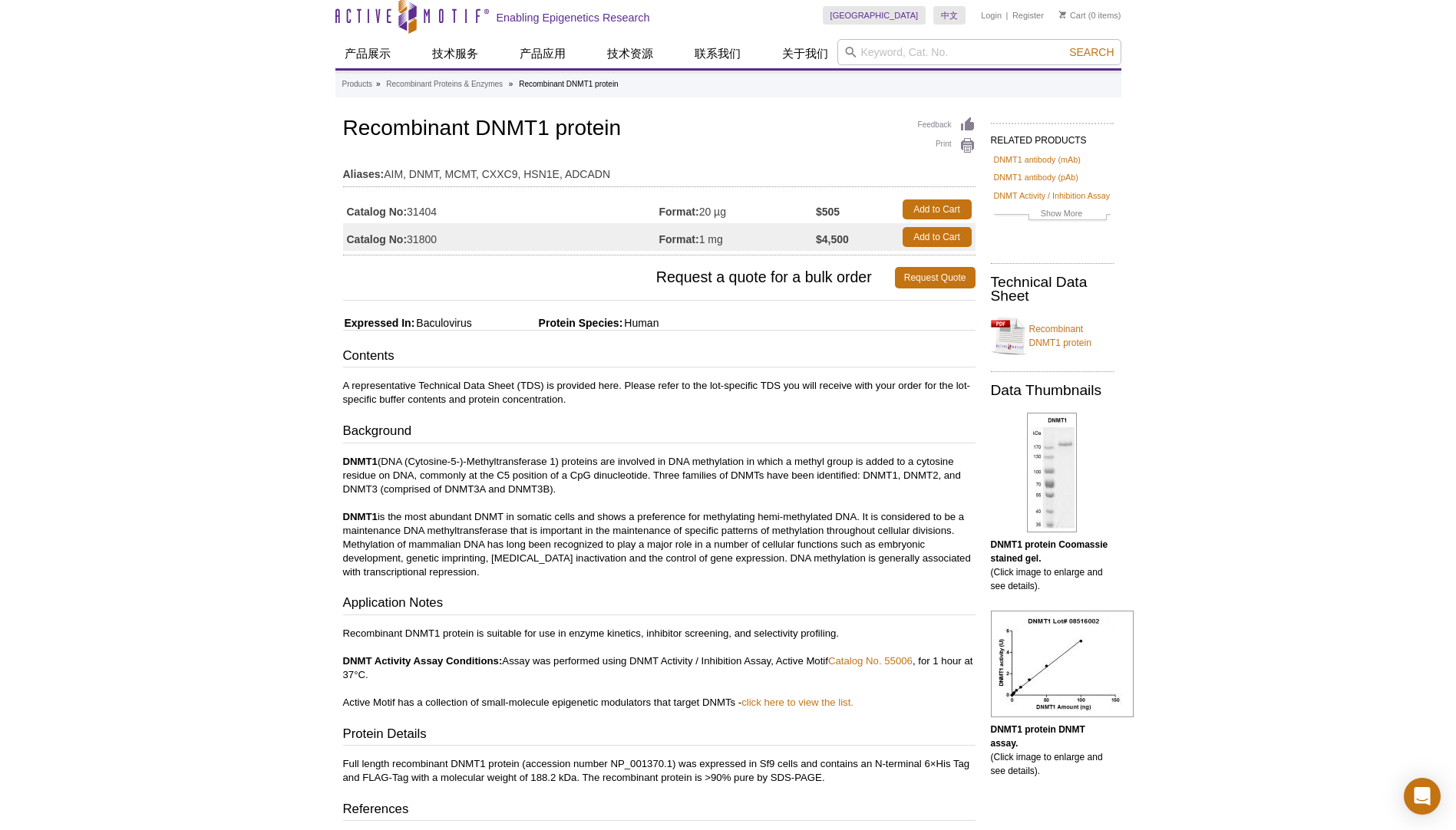
scroll to position [0, 0]
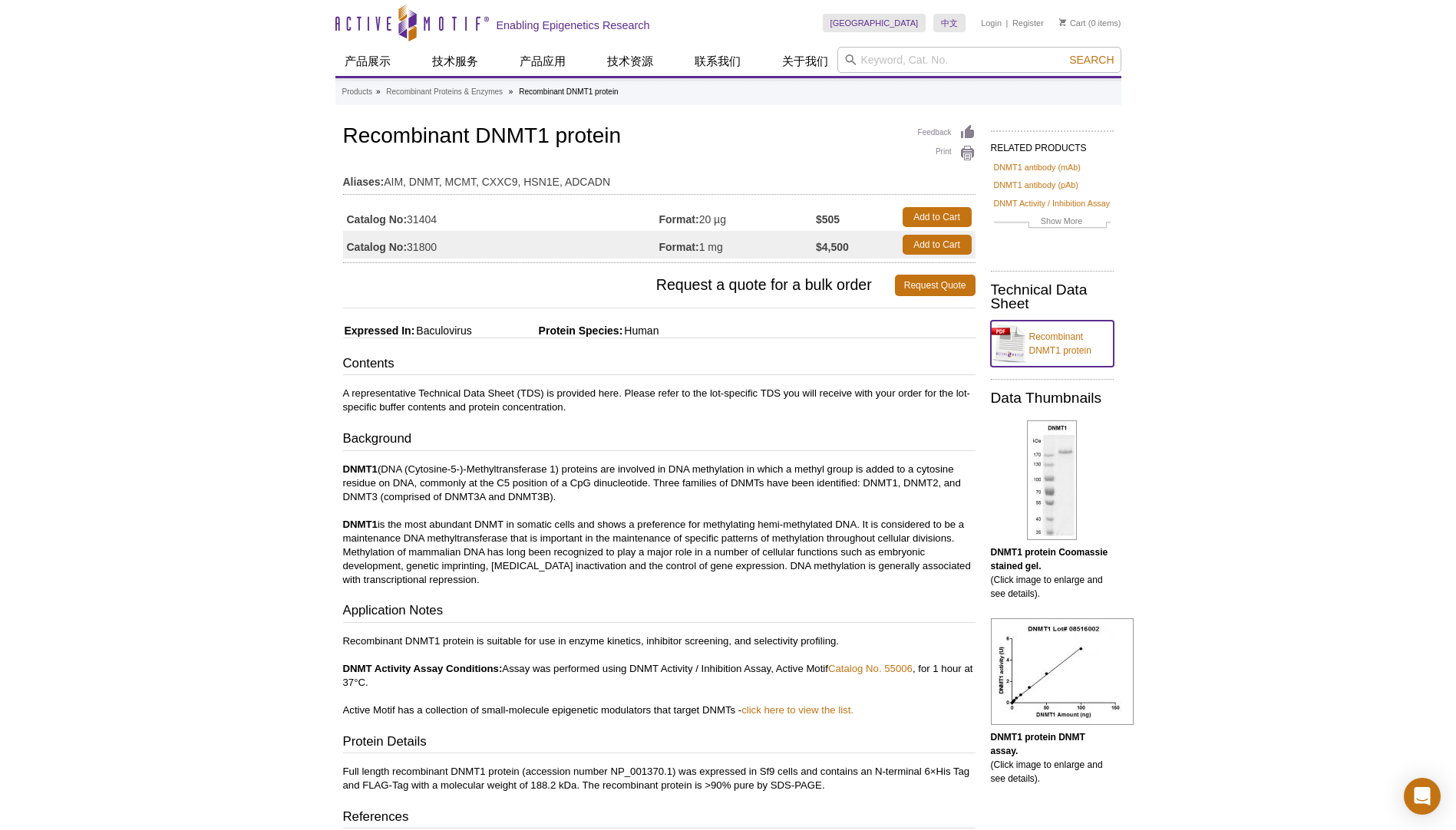
click at [1042, 352] on link "Recombinant DNMT1 protein" at bounding box center [1052, 343] width 123 height 46
